Goal: Information Seeking & Learning: Find specific fact

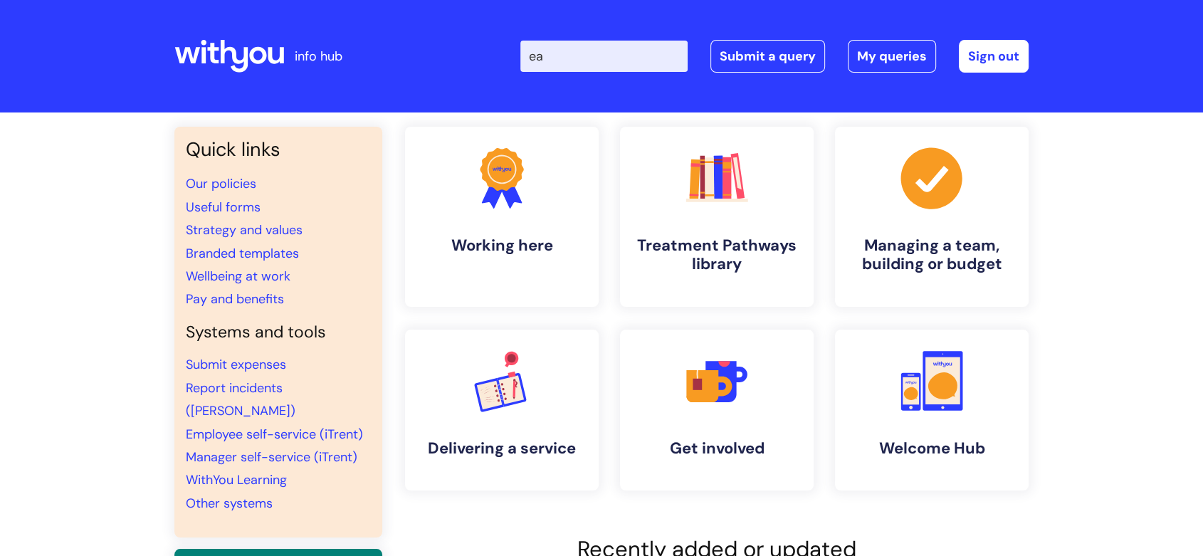
type input "e"
type input "wellbeing"
click button "Search" at bounding box center [0, 0] width 0 height 0
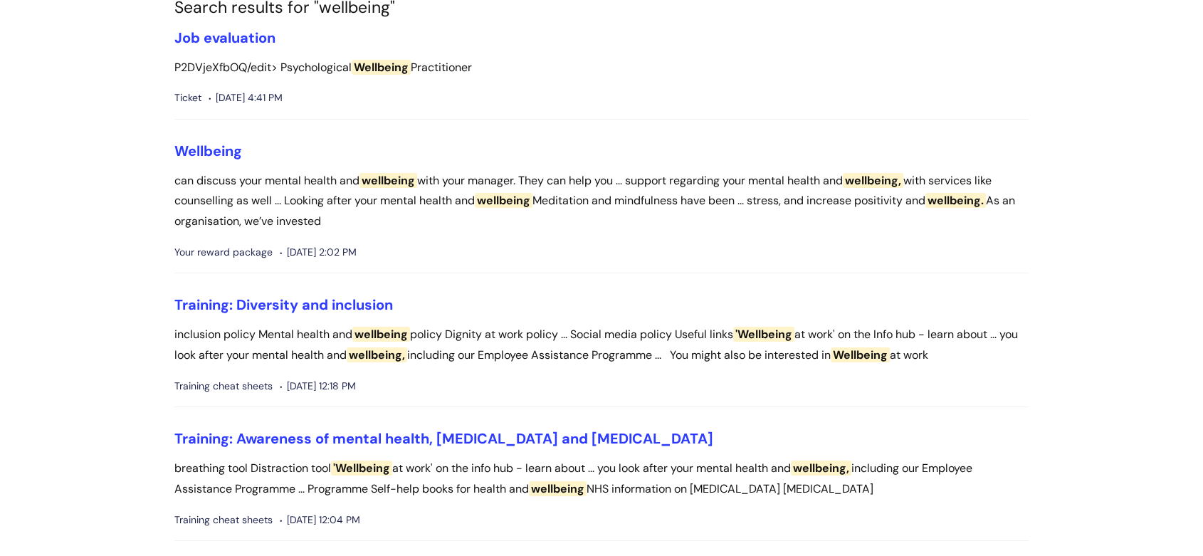
scroll to position [158, 0]
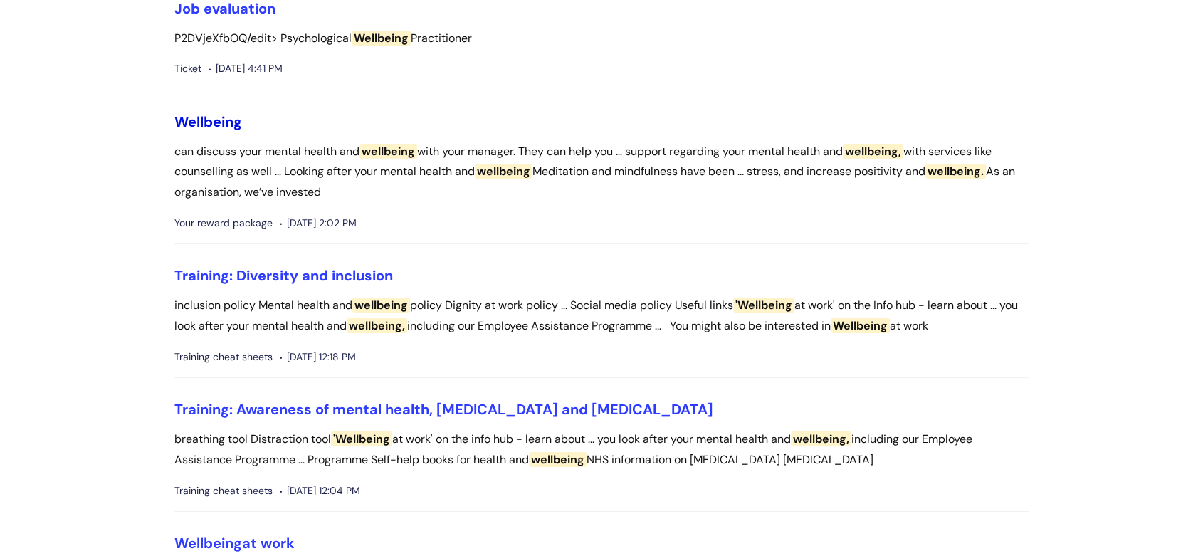
click at [194, 118] on span "Wellbeing" at bounding box center [208, 121] width 68 height 19
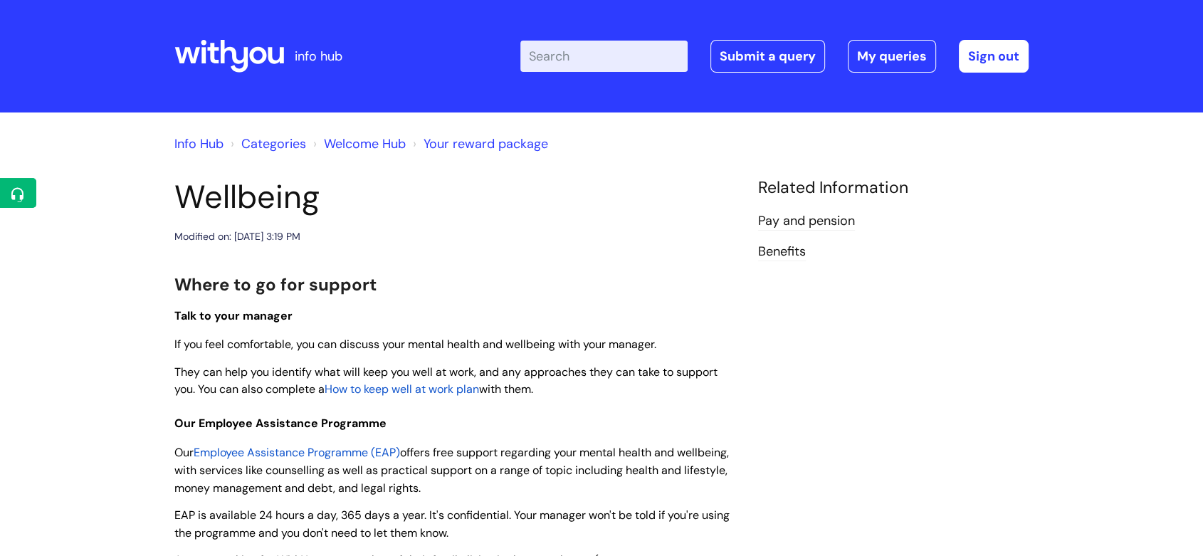
click at [614, 66] on input "Enter your search term here..." at bounding box center [603, 56] width 167 height 31
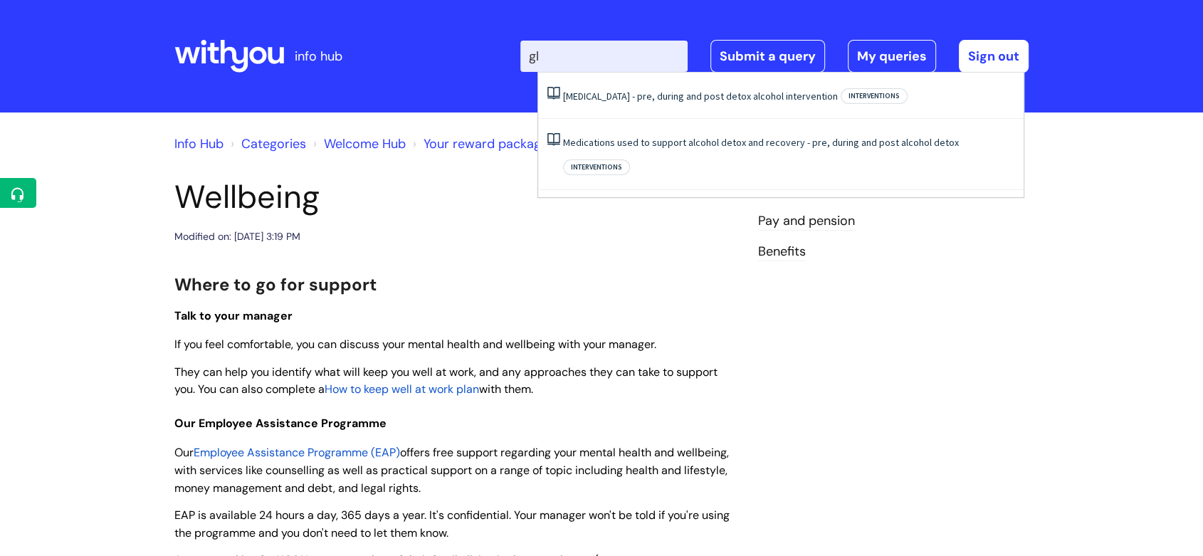
type input "g"
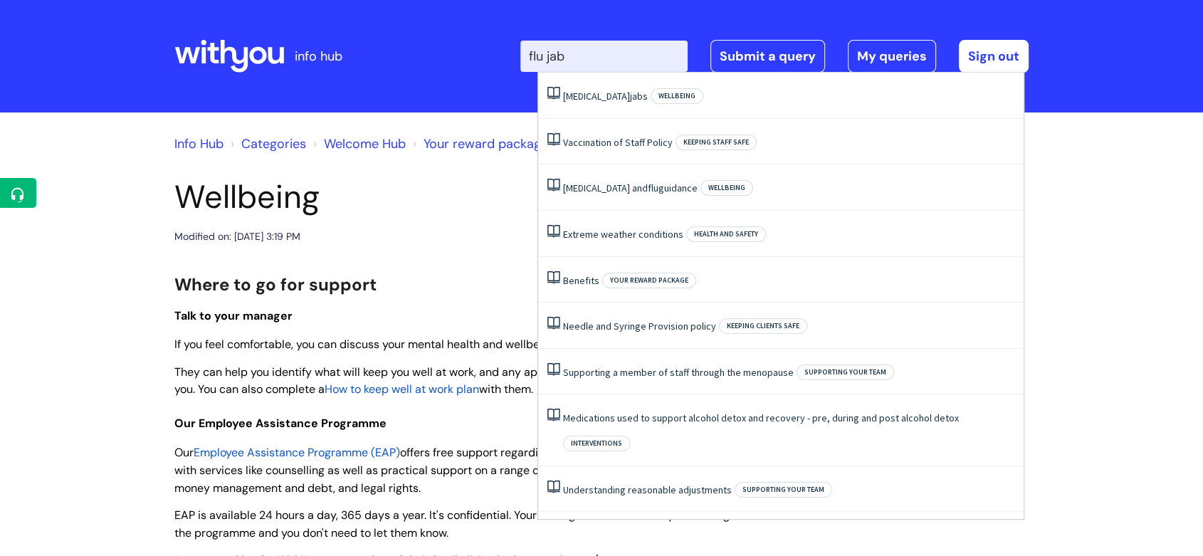
type input "flu jab"
click button "Search" at bounding box center [0, 0] width 0 height 0
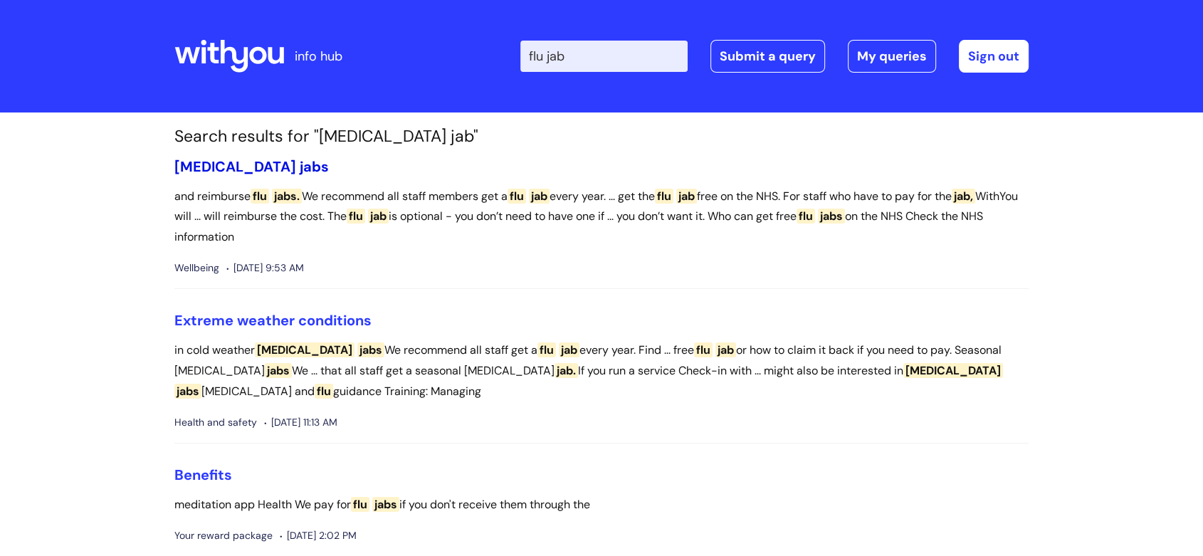
click at [300, 169] on span "jabs" at bounding box center [314, 166] width 29 height 19
